Goal: Information Seeking & Learning: Learn about a topic

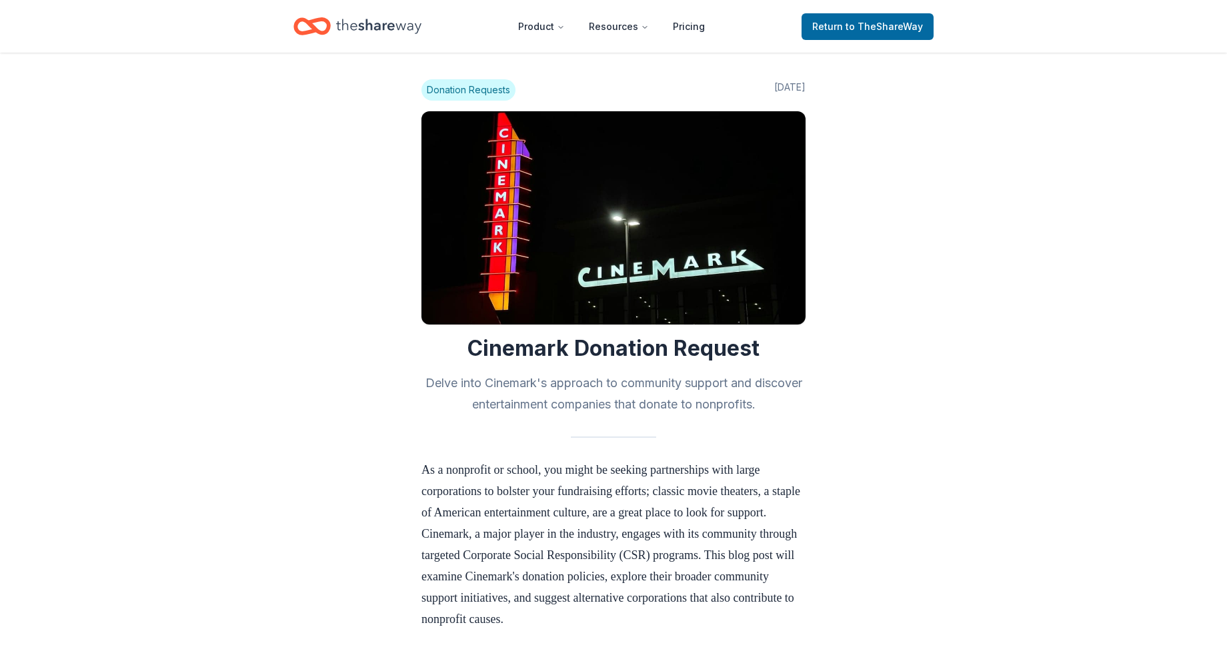
scroll to position [1264, 0]
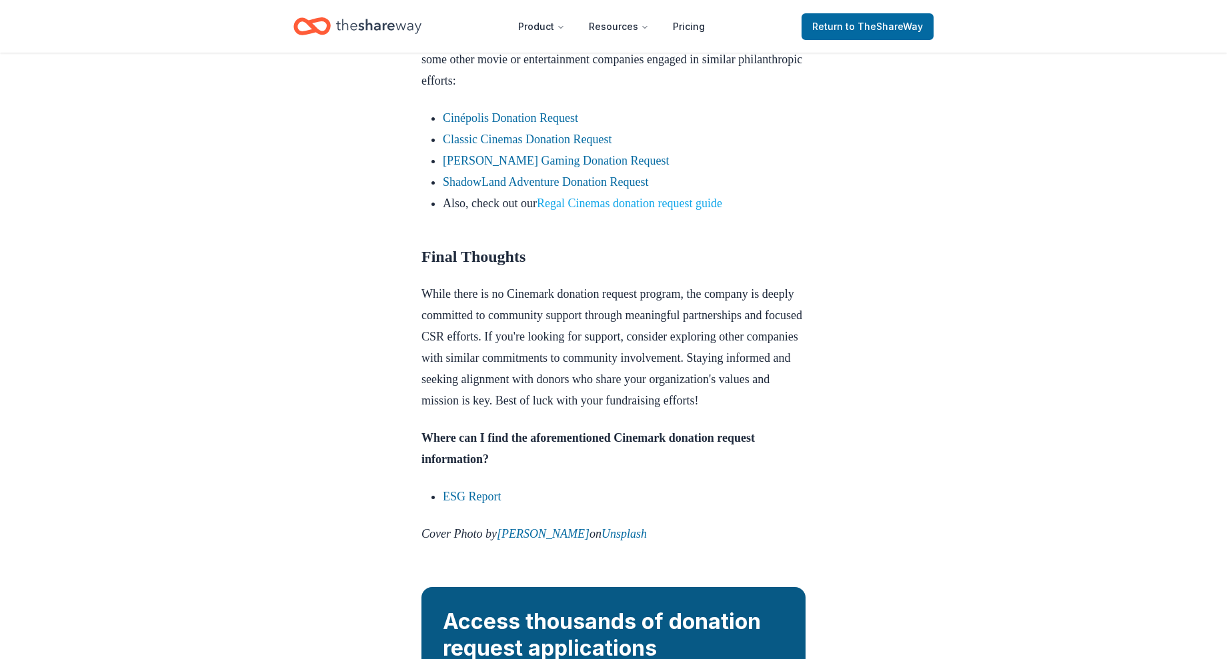
click at [699, 210] on link "Regal Cinemas donation request guide" at bounding box center [629, 203] width 185 height 13
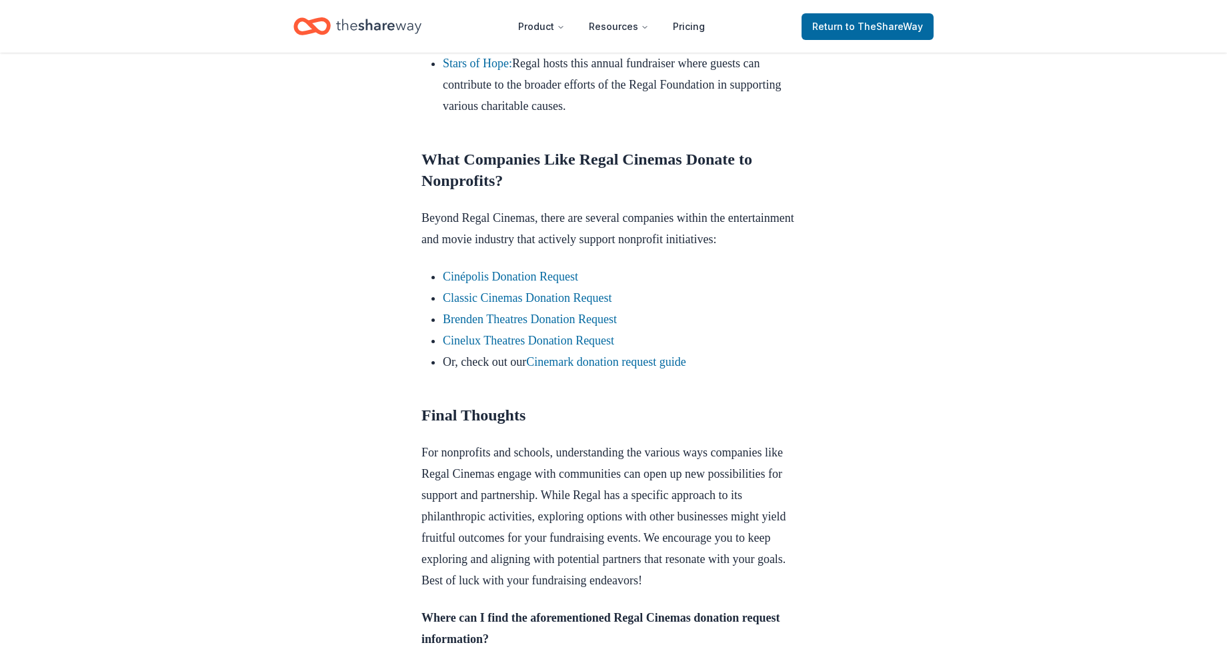
scroll to position [1200, 0]
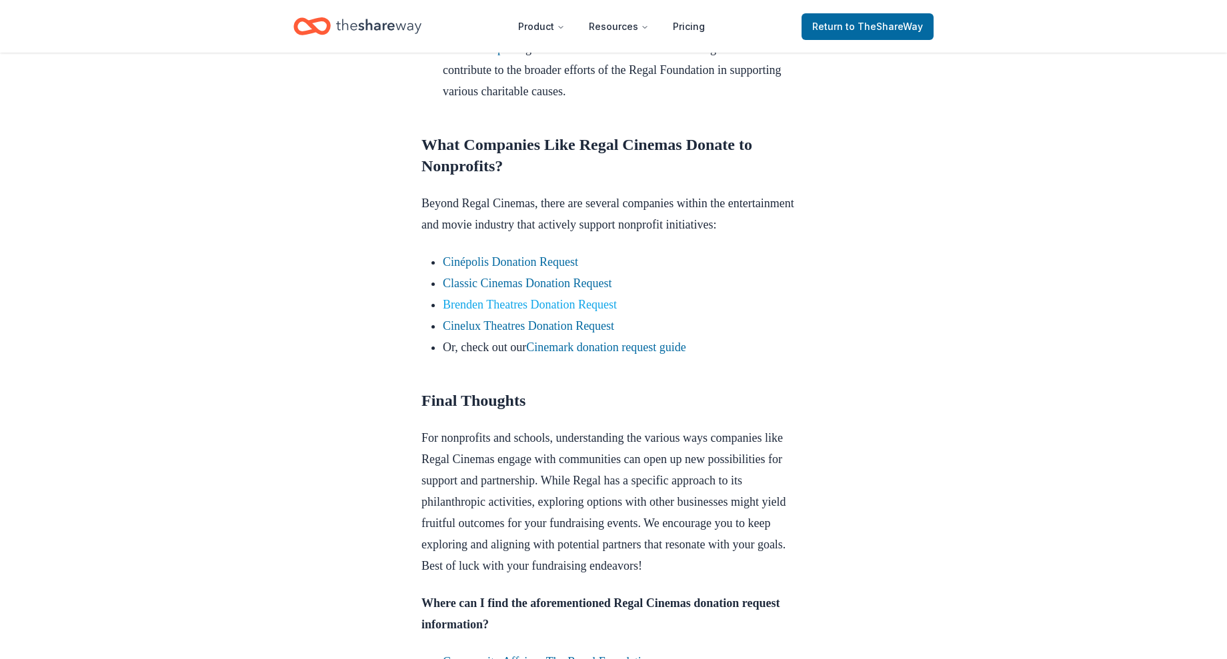
click at [581, 311] on link "Brenden Theatres Donation Request" at bounding box center [530, 304] width 174 height 13
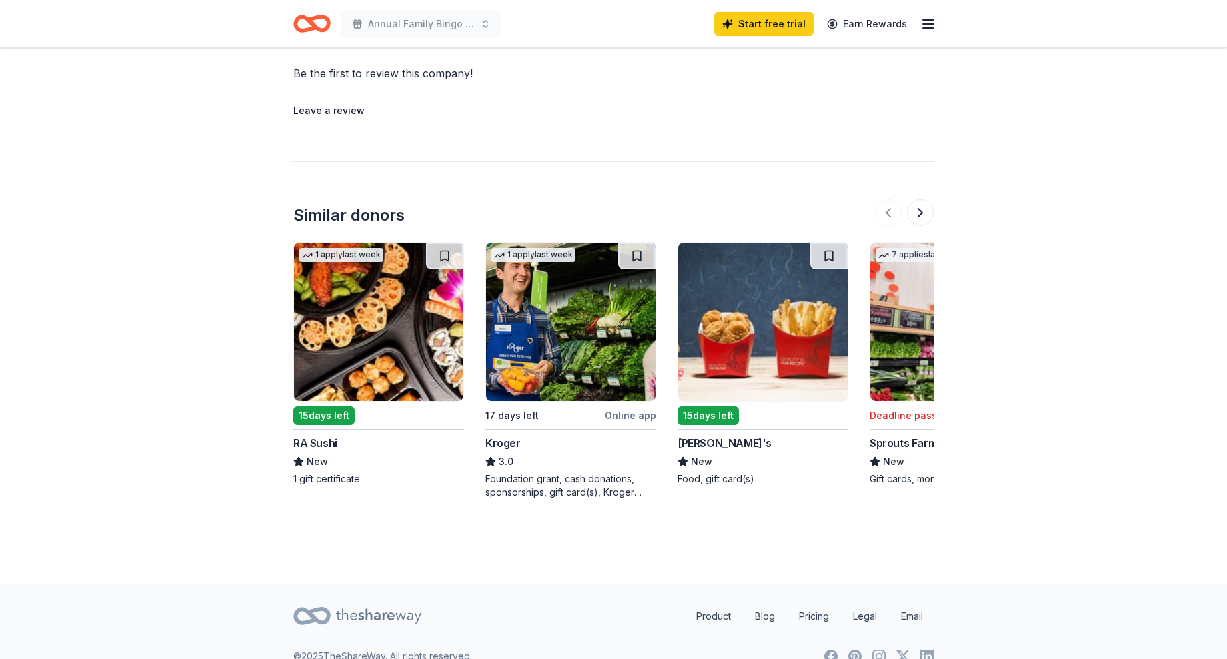
scroll to position [918, 0]
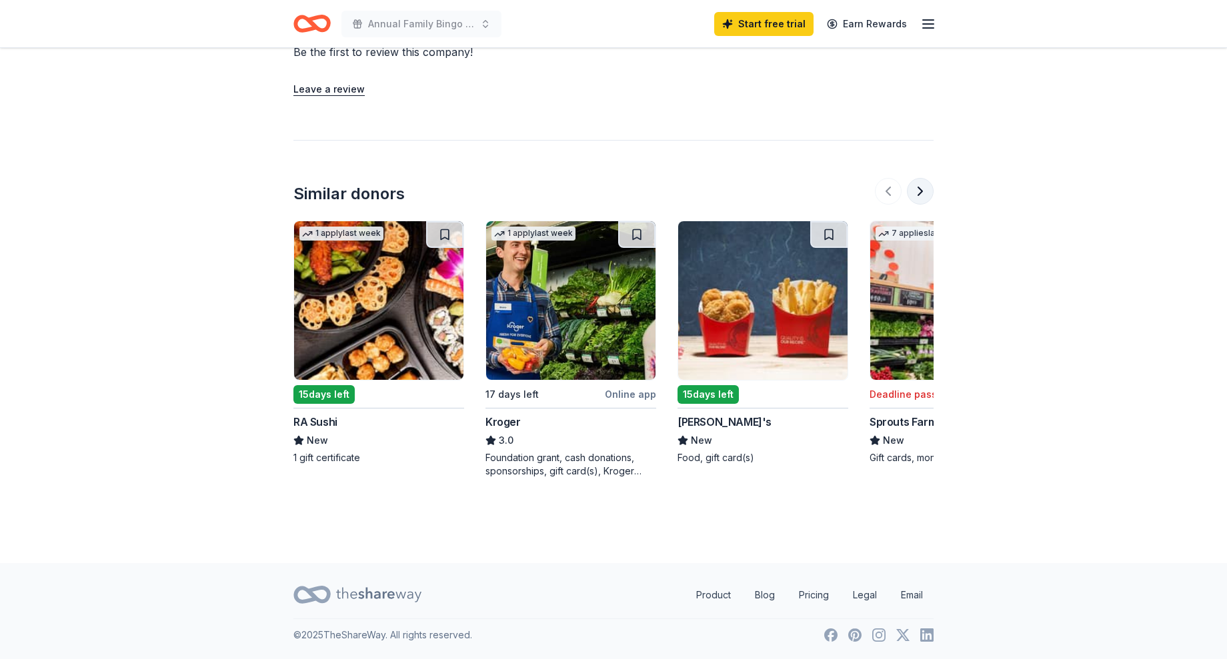
click at [921, 195] on button at bounding box center [920, 191] width 27 height 27
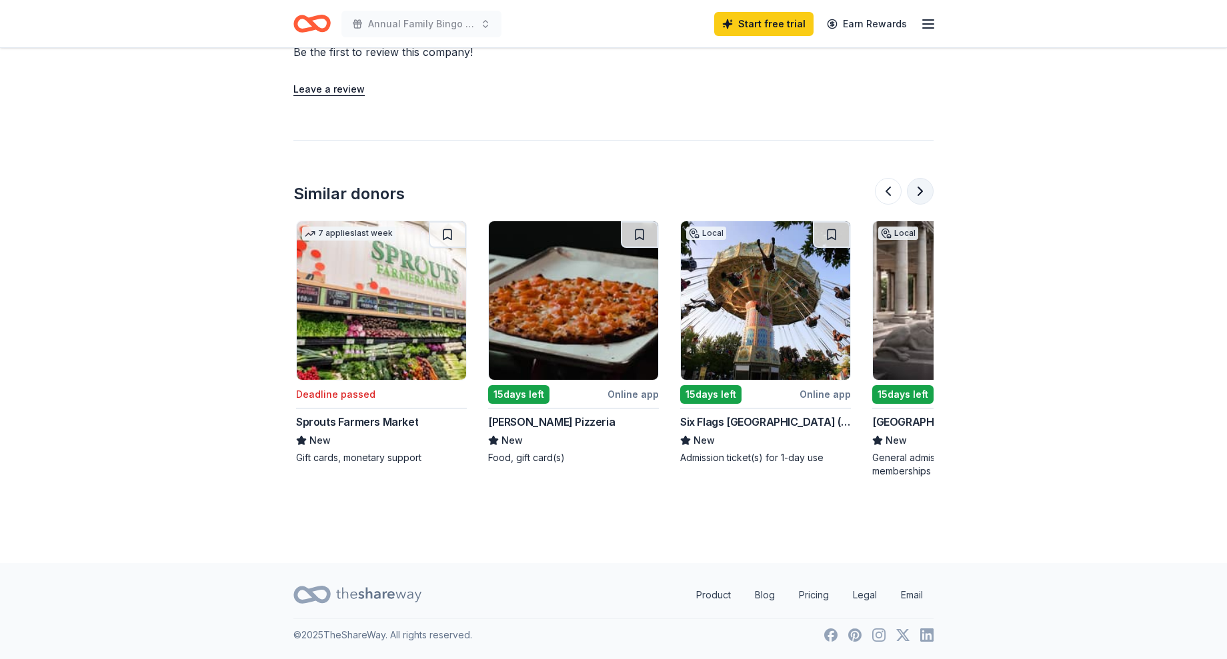
scroll to position [0, 576]
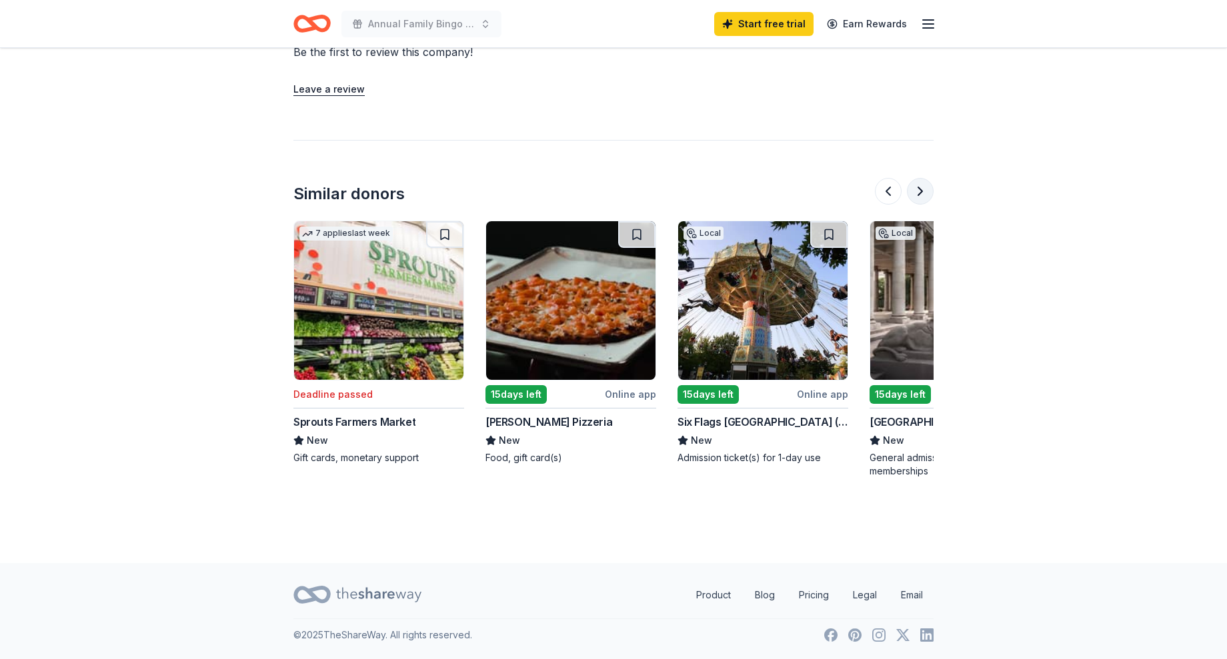
click at [921, 195] on button at bounding box center [920, 191] width 27 height 27
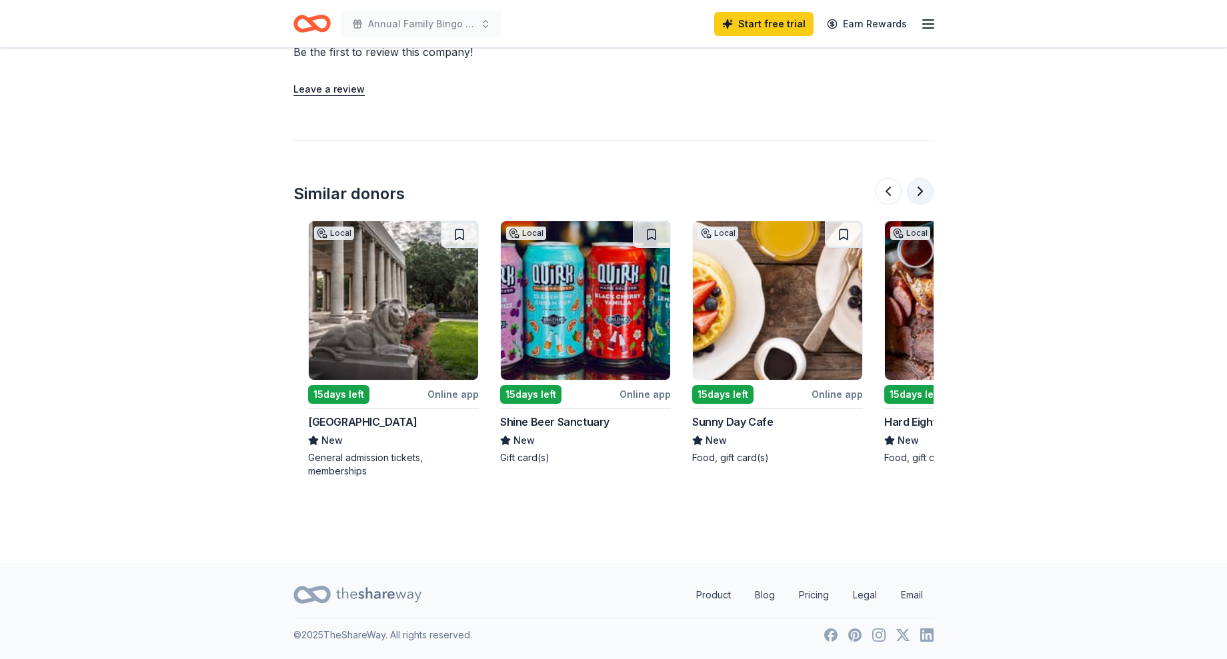
scroll to position [0, 1152]
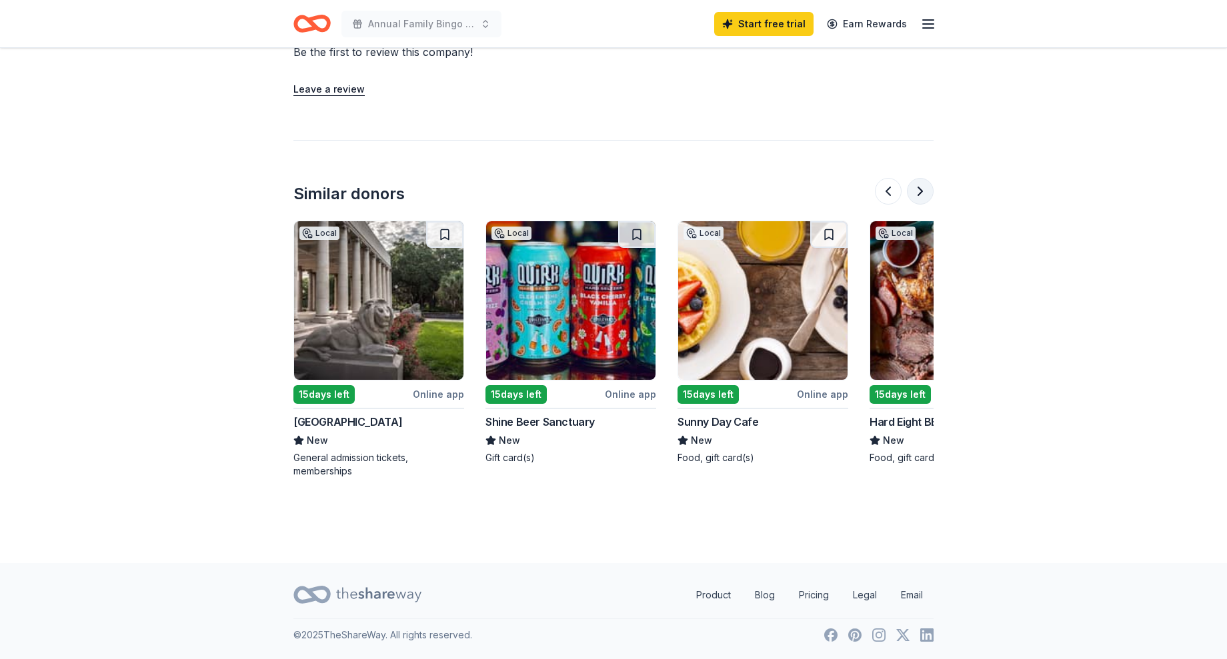
click at [921, 195] on button at bounding box center [920, 191] width 27 height 27
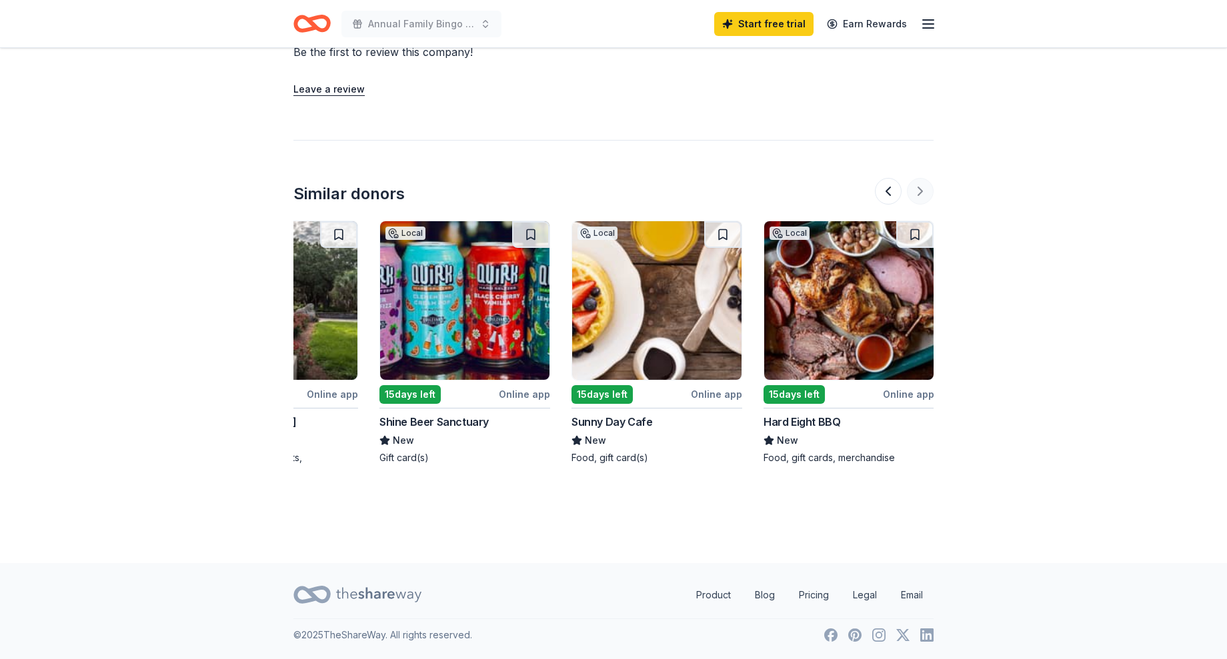
scroll to position [0, 1259]
click at [890, 191] on button at bounding box center [888, 191] width 27 height 27
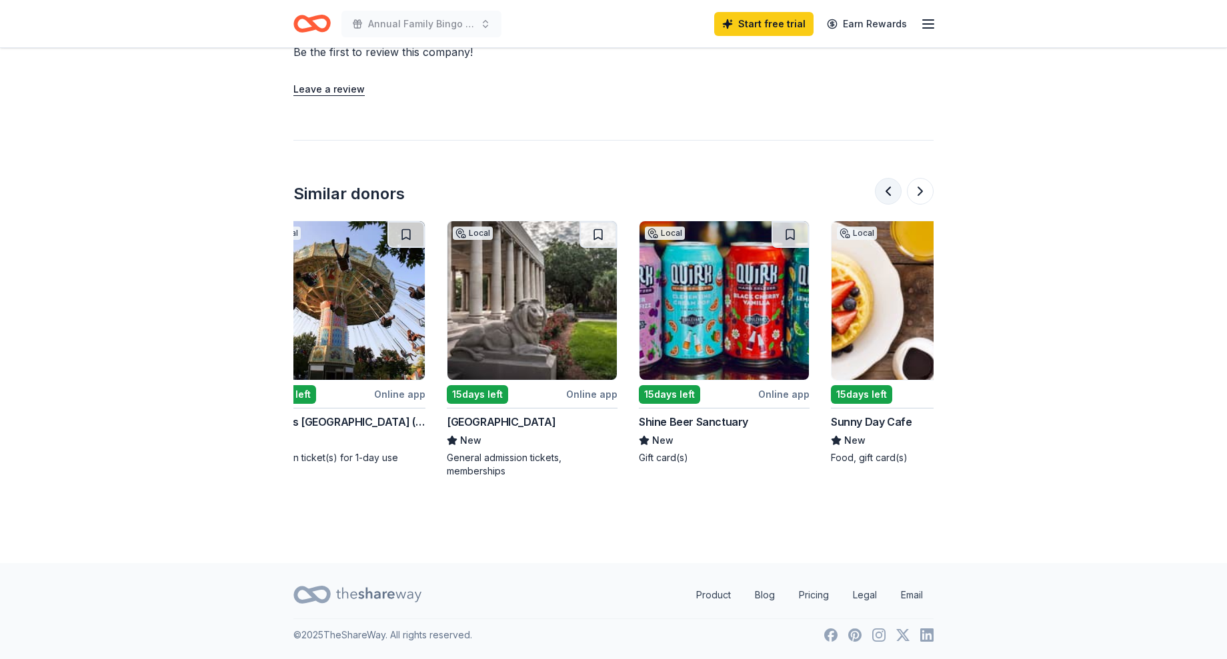
scroll to position [0, 768]
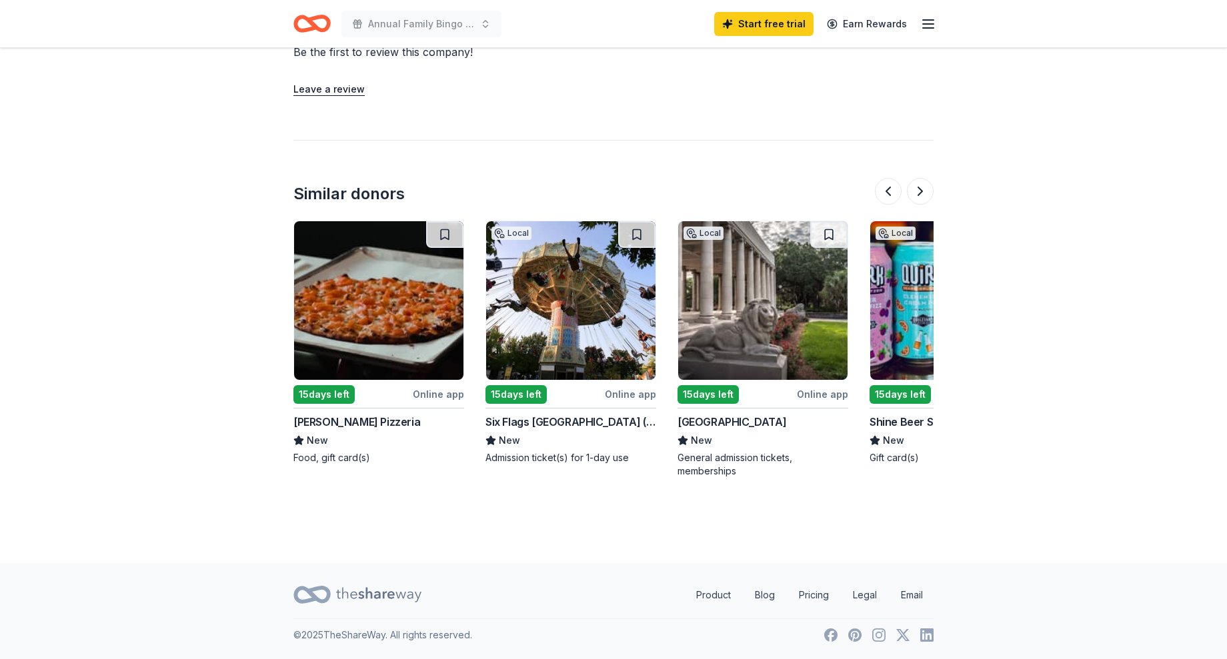
click at [517, 395] on div "15 days left" at bounding box center [515, 394] width 61 height 19
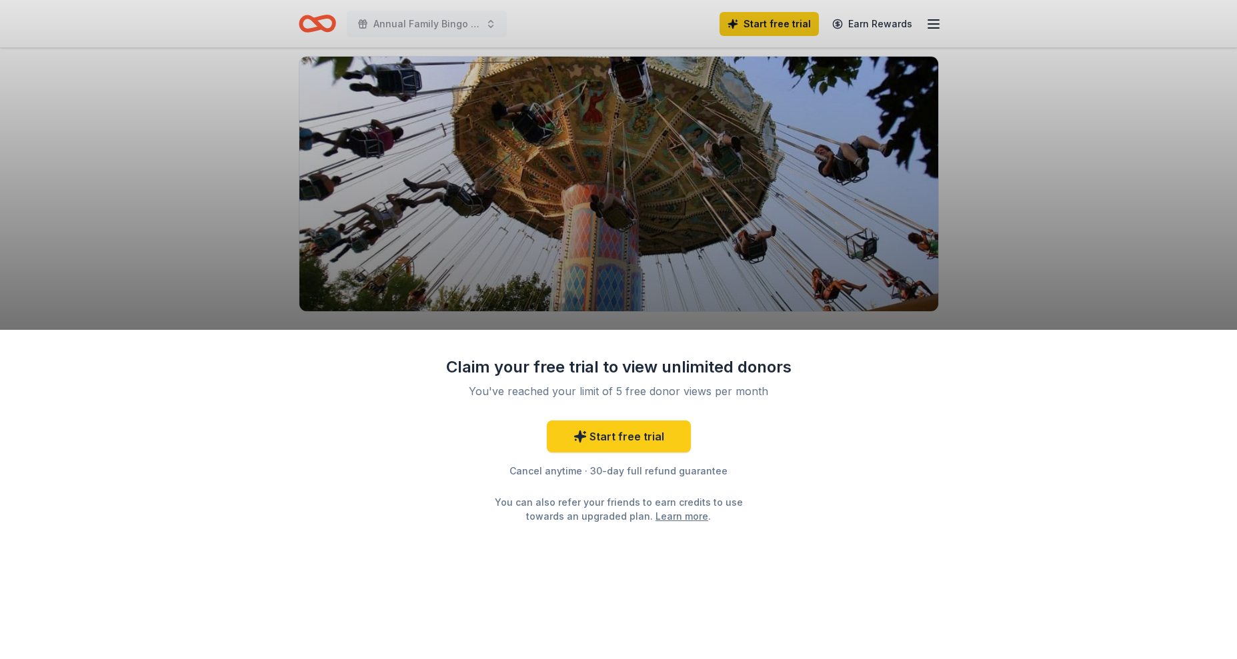
scroll to position [133, 0]
